Goal: Task Accomplishment & Management: Complete application form

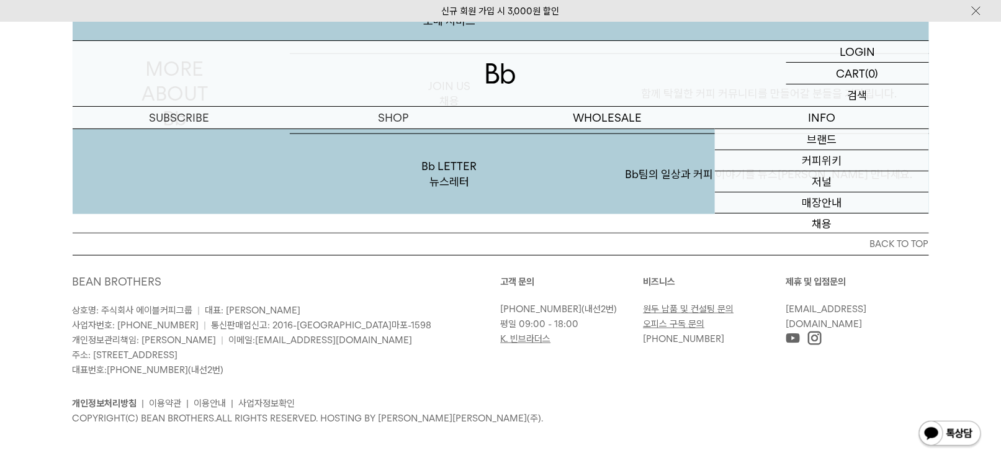
scroll to position [2418, 0]
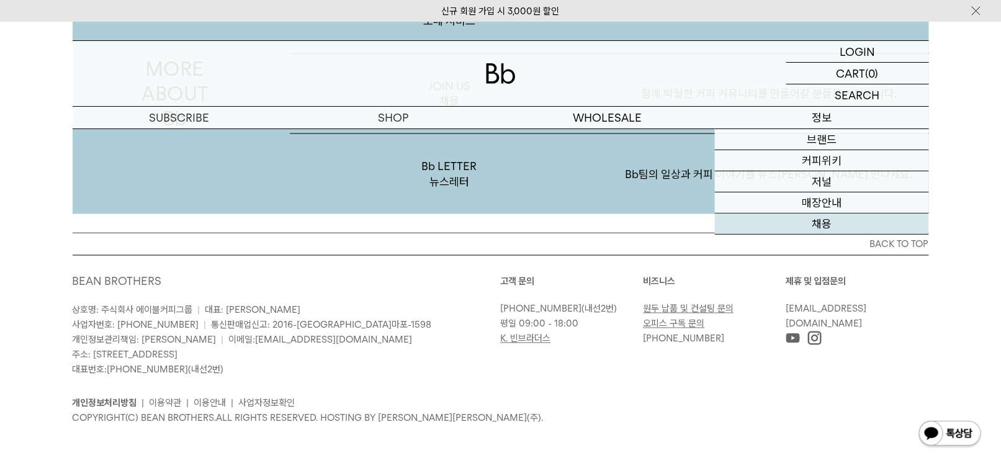
click at [820, 216] on link "채용" at bounding box center [822, 223] width 214 height 21
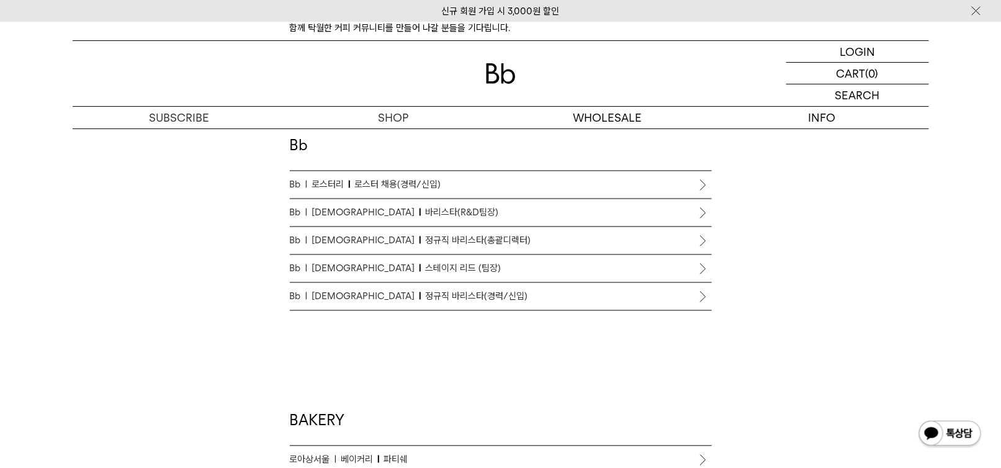
scroll to position [712, 0]
click at [426, 210] on span "바리스타(R&D팀장)" at bounding box center [462, 214] width 73 height 15
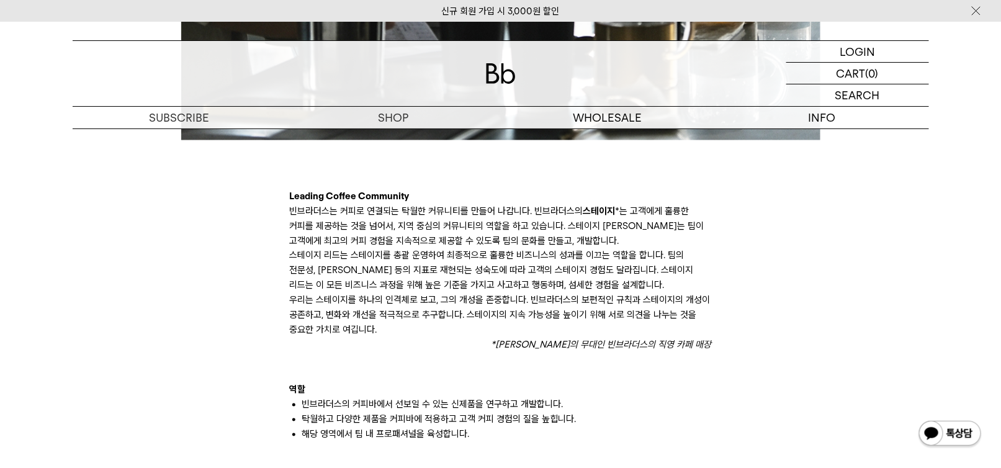
scroll to position [648, 0]
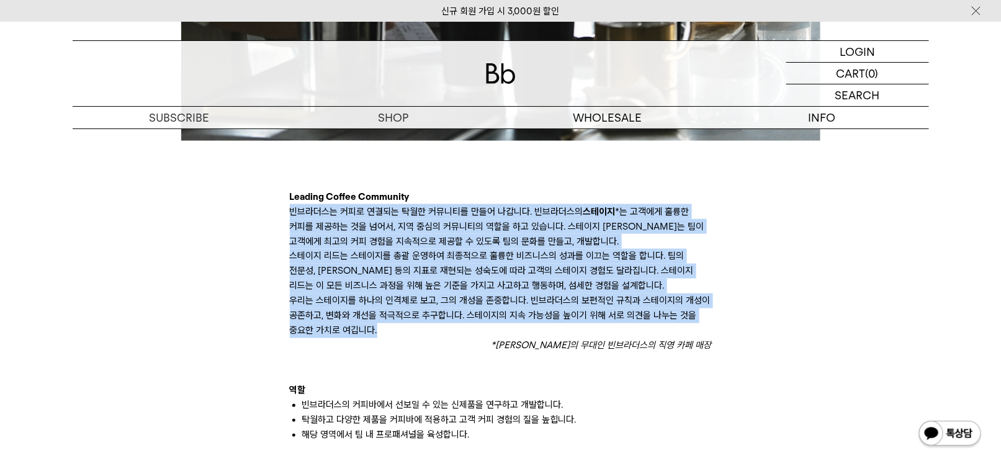
drag, startPoint x: 290, startPoint y: 209, endPoint x: 426, endPoint y: 325, distance: 179.2
copy div "빈브라더스는 커피로 연결되는 탁월한 커뮤니티를 만들어 나갑니다. 빈브라더스의 스테이지 *는 고객에게 훌륭한 커피를 제공하는 것을 넘어서, 지역…"
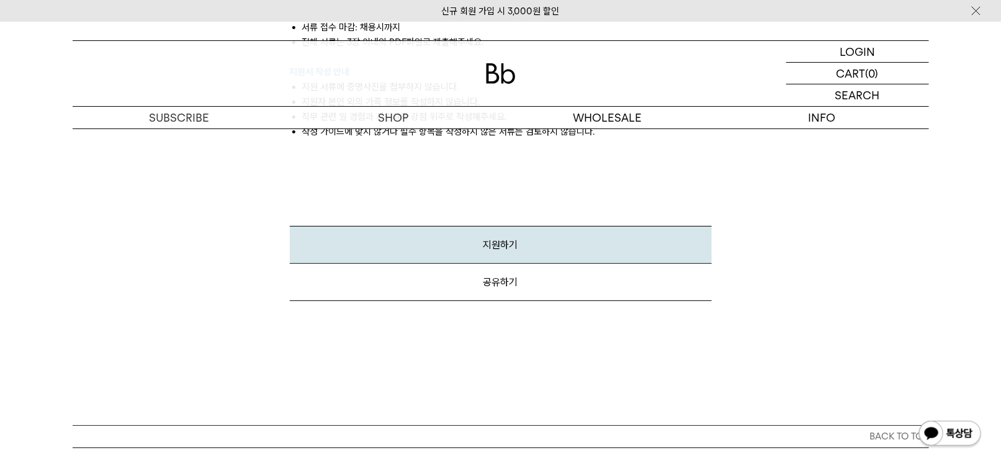
scroll to position [1738, 0]
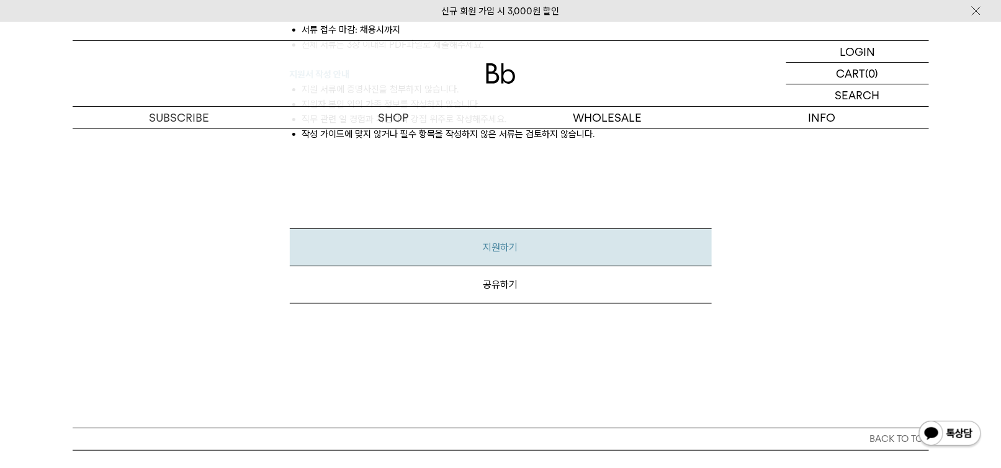
click at [517, 246] on link "지원하기" at bounding box center [501, 247] width 422 height 38
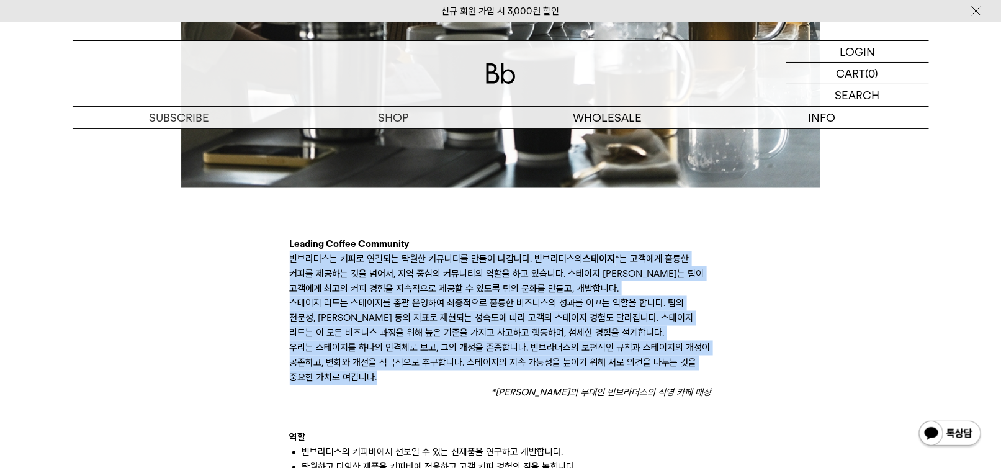
scroll to position [600, 0]
